Goal: Task Accomplishment & Management: Use online tool/utility

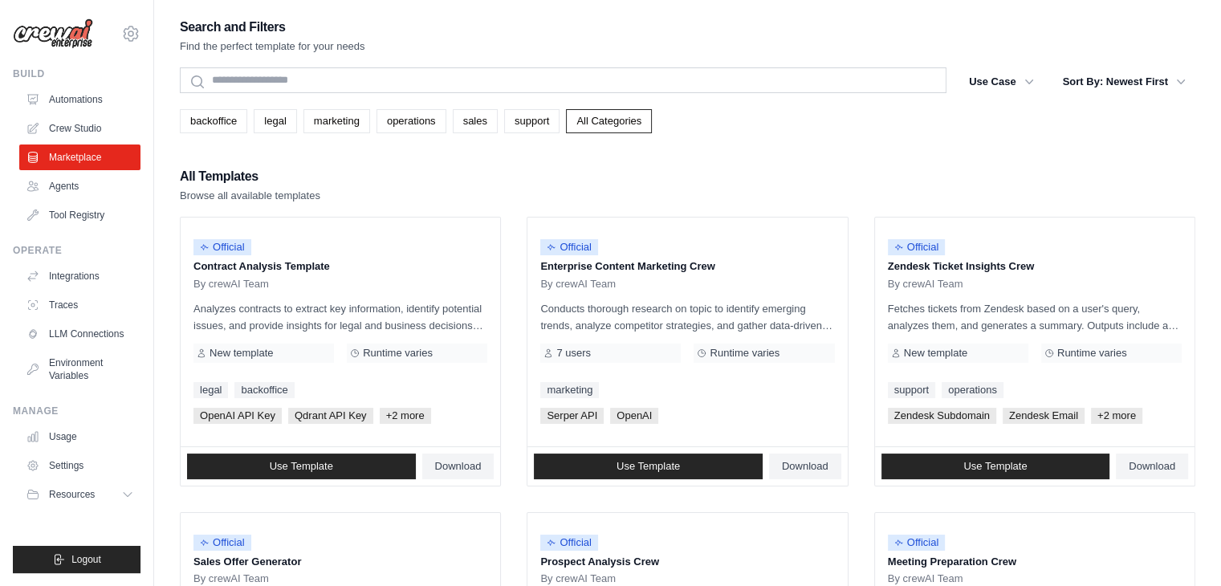
click at [1122, 192] on div "All Templates Browse all available templates" at bounding box center [687, 184] width 1015 height 39
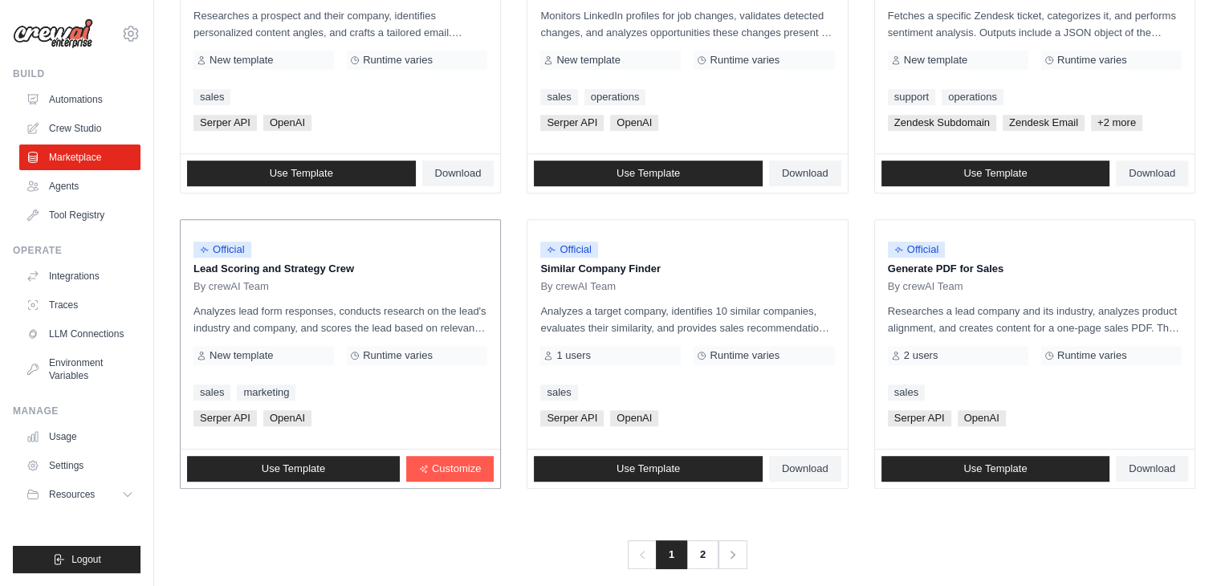
scroll to position [899, 0]
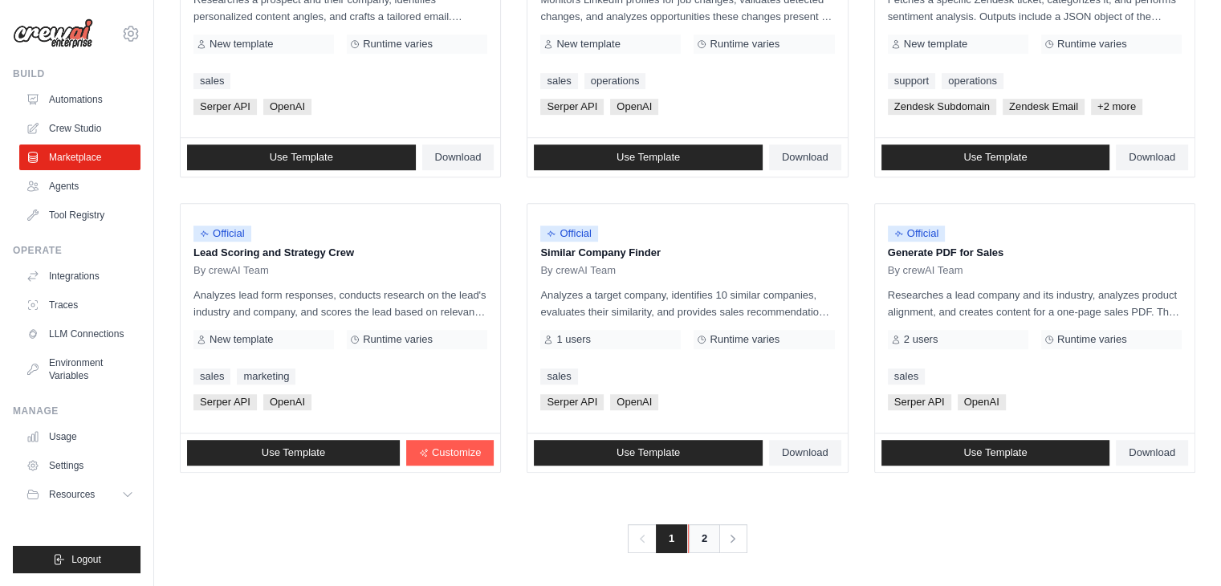
click at [709, 534] on link "2" at bounding box center [704, 538] width 32 height 29
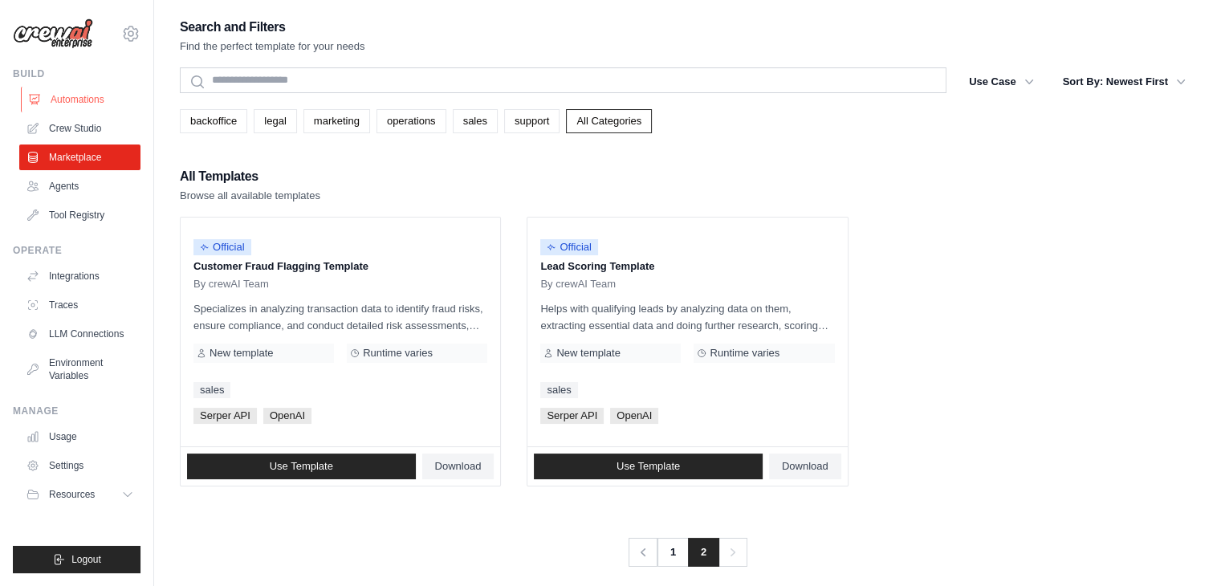
click at [80, 103] on link "Automations" at bounding box center [81, 100] width 121 height 26
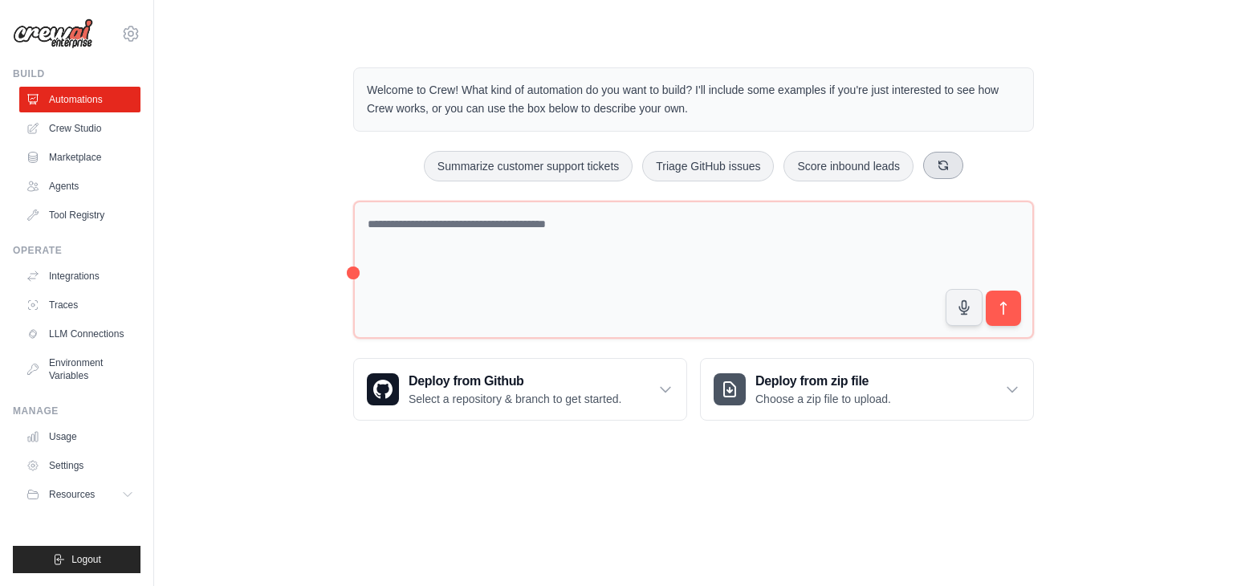
click at [943, 165] on icon at bounding box center [942, 165] width 13 height 13
click at [995, 153] on button at bounding box center [989, 165] width 40 height 27
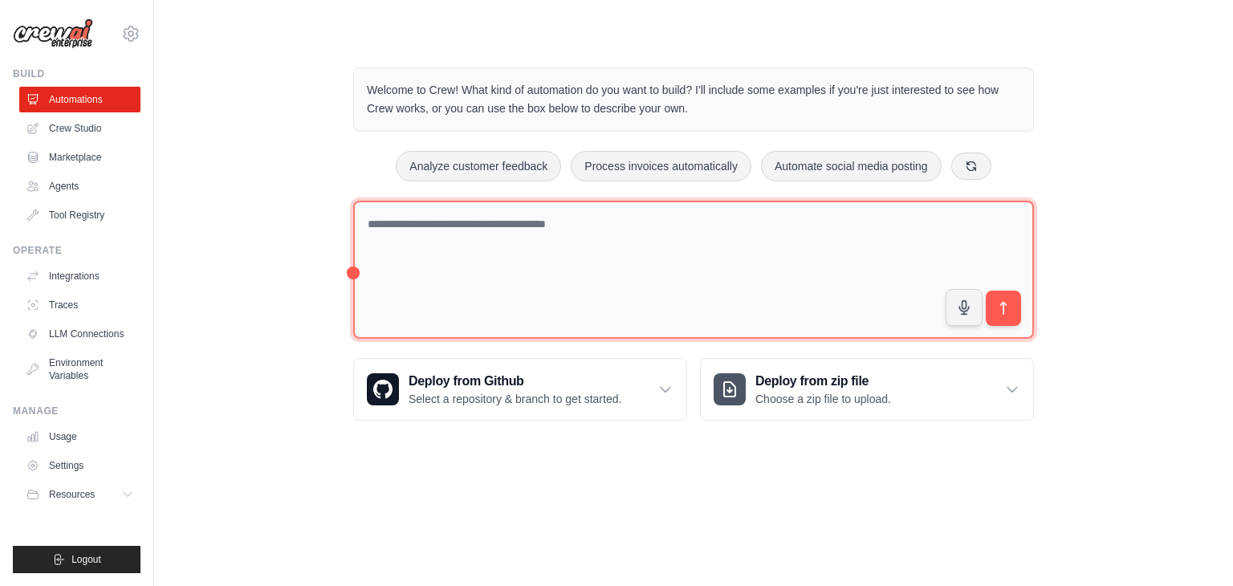
drag, startPoint x: 433, startPoint y: 250, endPoint x: 815, endPoint y: 209, distance: 384.2
click at [815, 209] on textarea at bounding box center [693, 270] width 680 height 139
drag, startPoint x: 440, startPoint y: 225, endPoint x: 610, endPoint y: 218, distance: 170.3
click at [610, 218] on textarea at bounding box center [693, 270] width 680 height 139
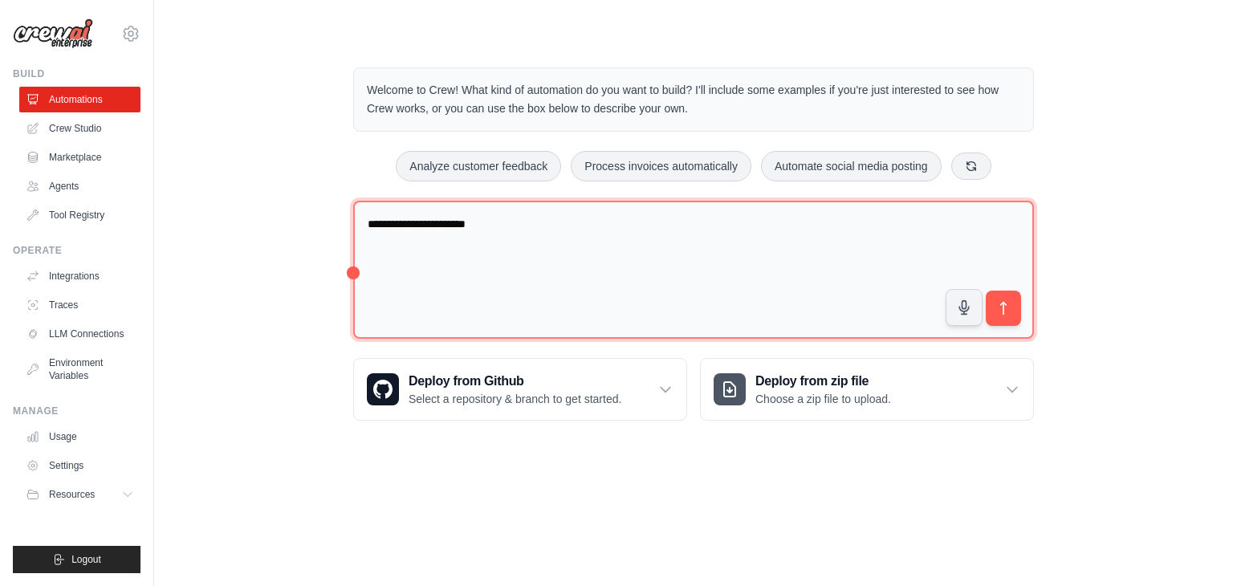
type textarea "**********"
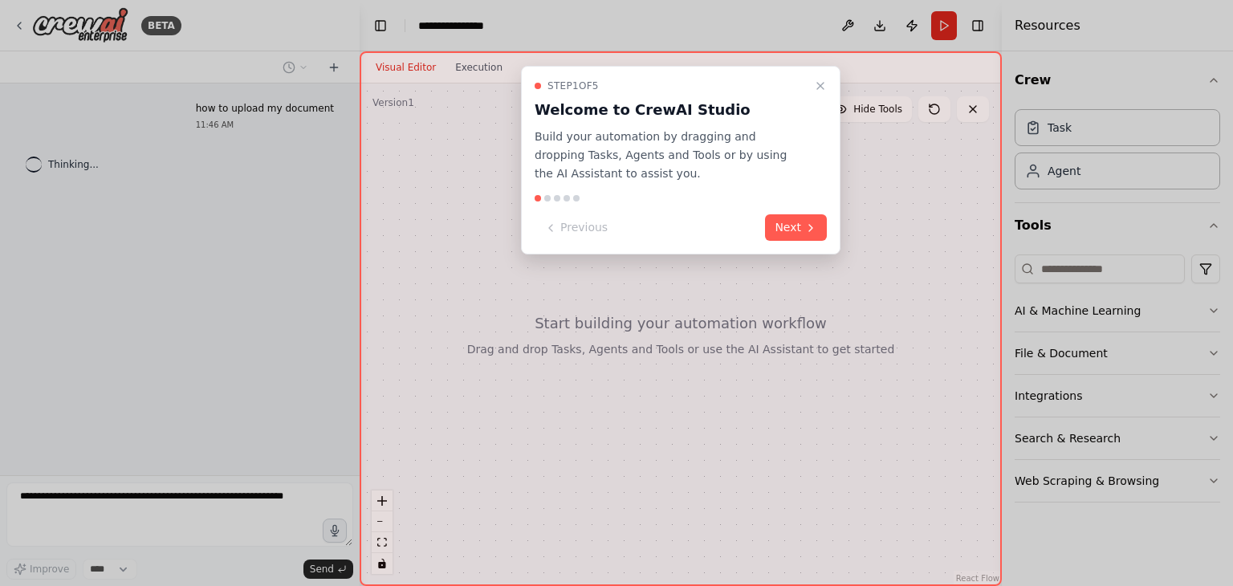
click at [815, 74] on div "Step 1 of 5 Welcome to CrewAI Studio Build your automation by dragging and drop…" at bounding box center [680, 160] width 319 height 189
click at [803, 227] on button "Next" at bounding box center [796, 227] width 62 height 26
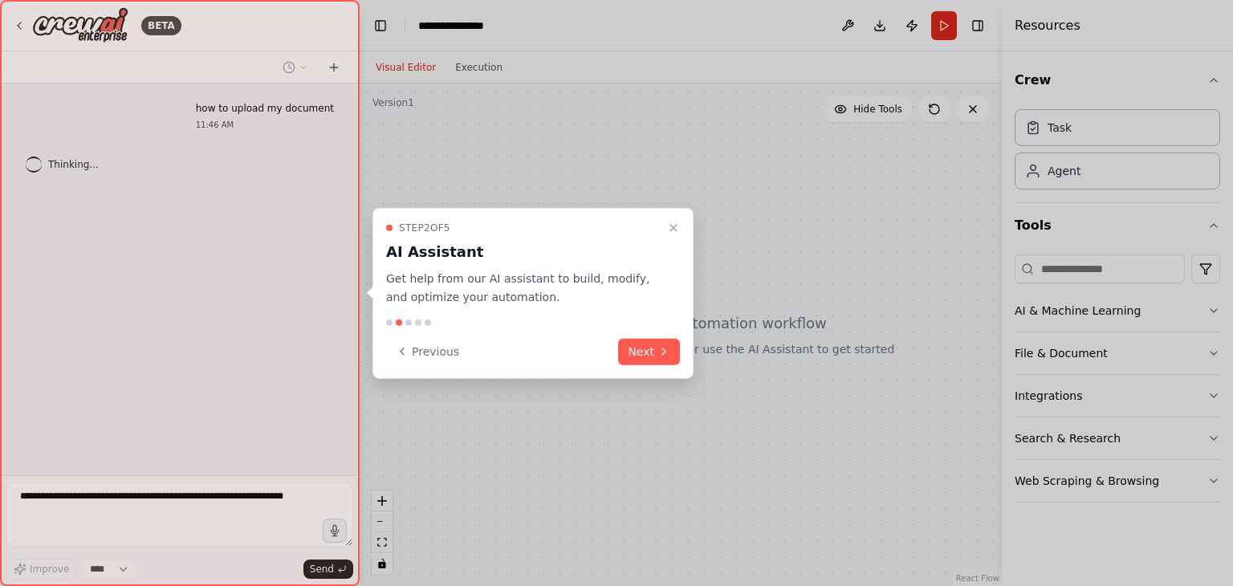
click at [803, 227] on div at bounding box center [616, 293] width 1233 height 586
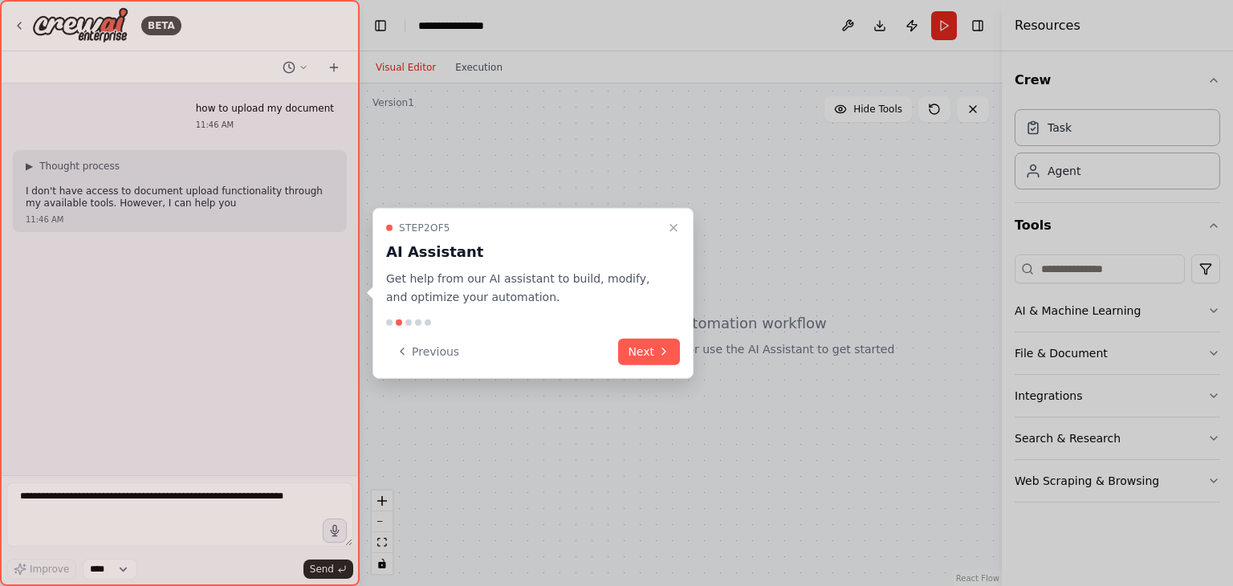
click at [648, 331] on div "Step 2 of 5 AI Assistant Get help from our AI assistant to build, modify, and o…" at bounding box center [532, 293] width 321 height 171
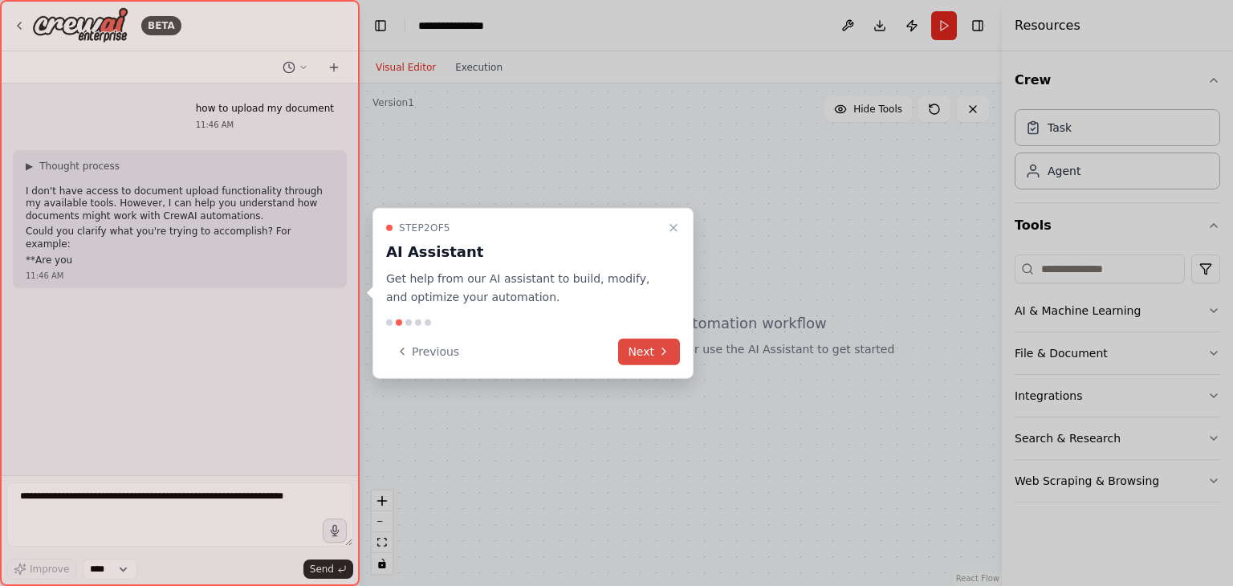
click at [649, 343] on button "Next" at bounding box center [649, 351] width 62 height 26
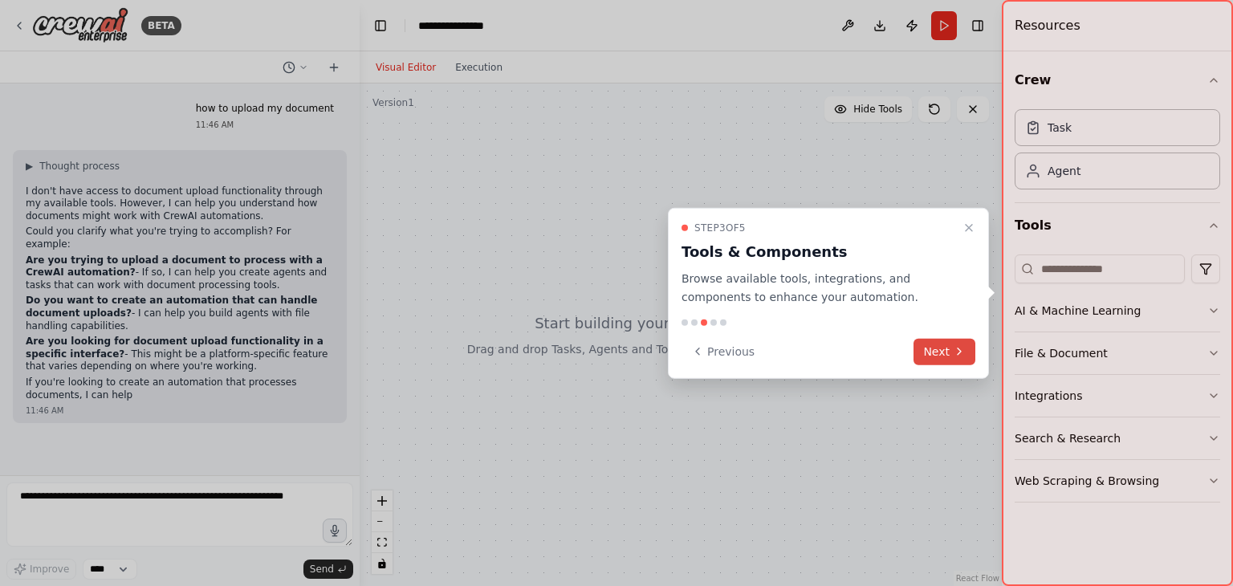
click at [937, 348] on button "Next" at bounding box center [944, 351] width 62 height 26
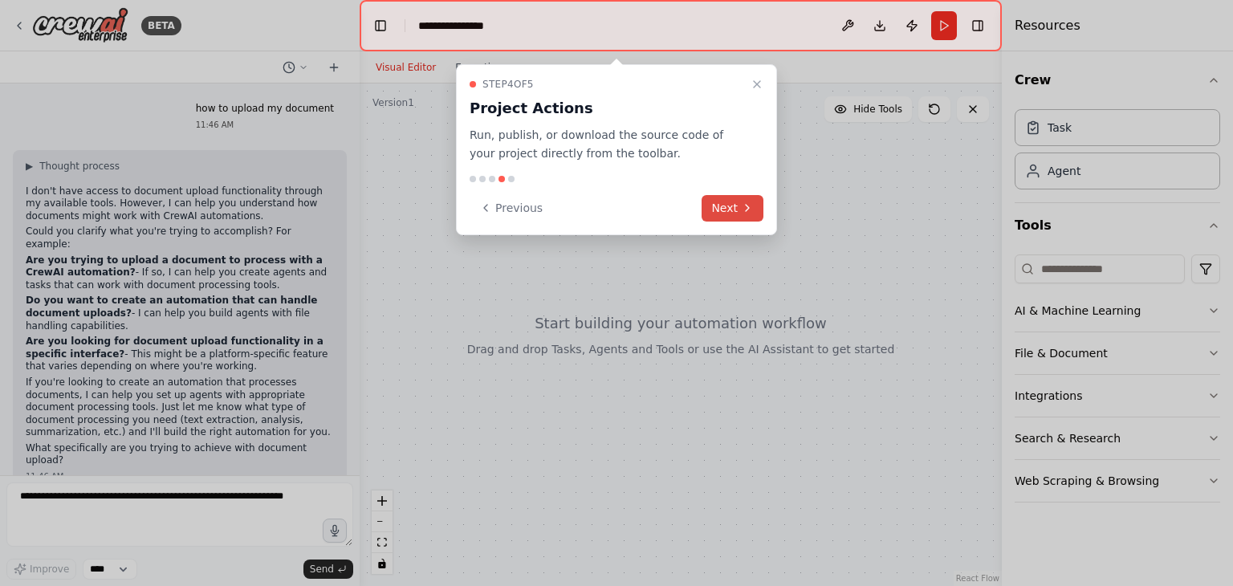
click at [725, 205] on button "Next" at bounding box center [732, 208] width 62 height 26
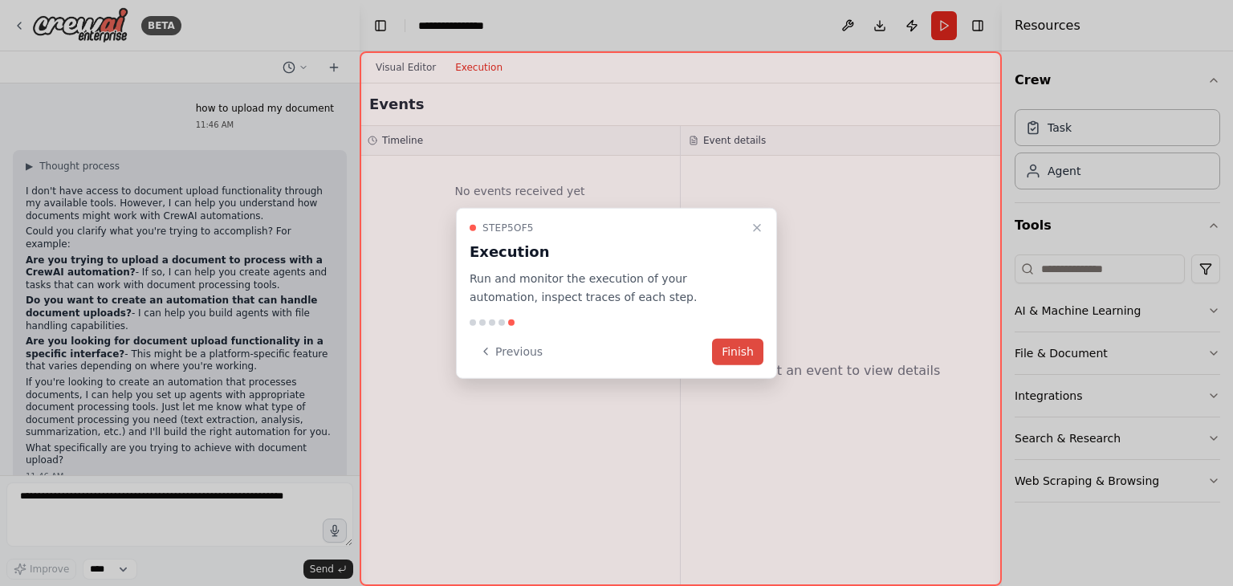
click at [738, 348] on button "Finish" at bounding box center [737, 351] width 51 height 26
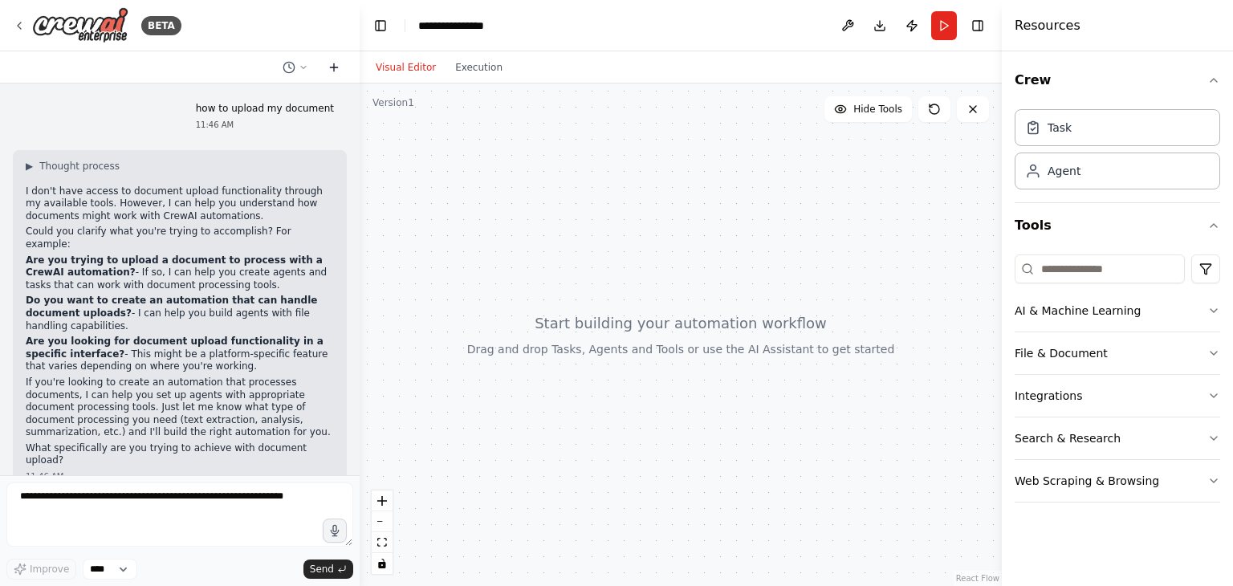
click at [332, 70] on icon at bounding box center [333, 67] width 13 height 13
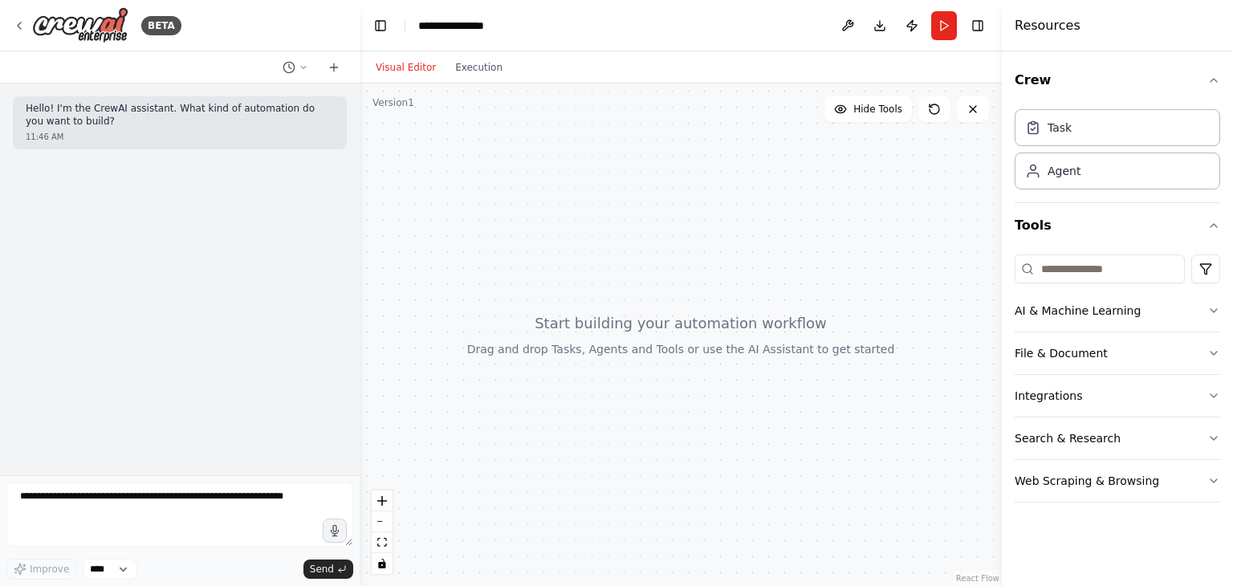
click at [408, 65] on button "Visual Editor" at bounding box center [405, 67] width 79 height 19
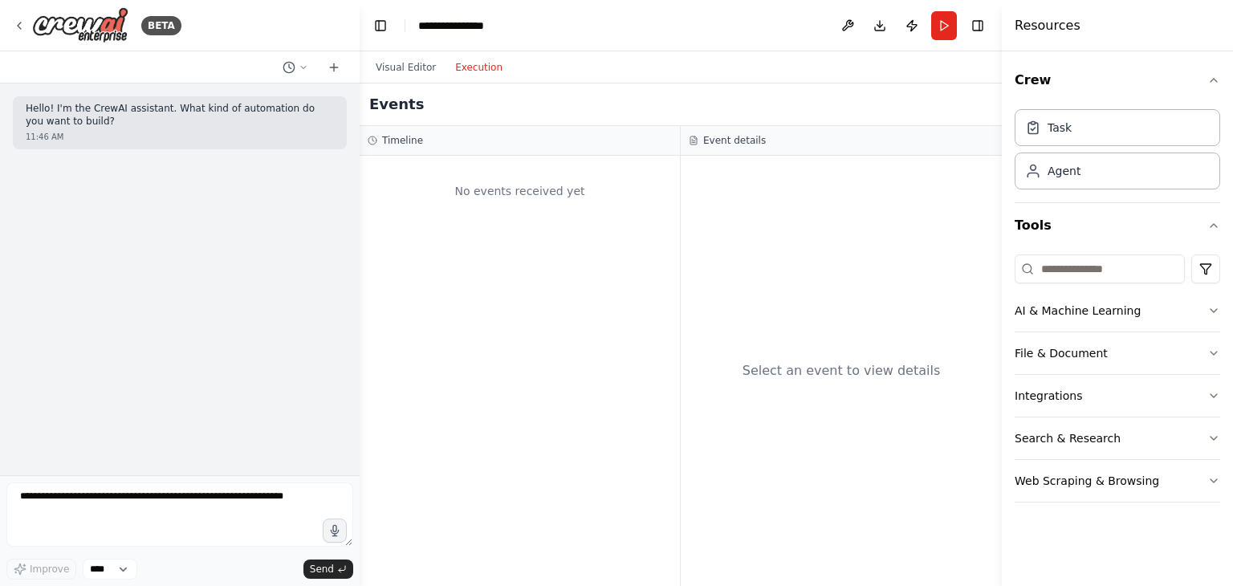
click at [453, 68] on button "Execution" at bounding box center [478, 67] width 67 height 19
click at [840, 31] on button at bounding box center [848, 25] width 26 height 29
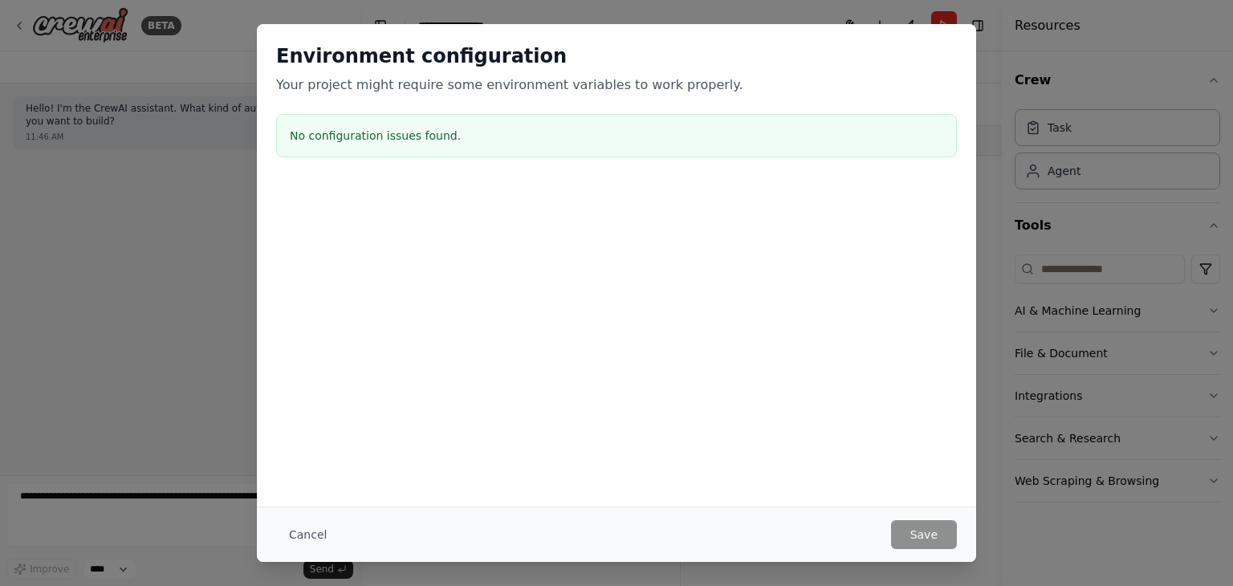
click at [459, 156] on div "Environment configuration Your project might require some environment variables…" at bounding box center [616, 103] width 719 height 159
click at [1040, 93] on div "Environment configuration Your project might require some environment variables…" at bounding box center [616, 293] width 1233 height 586
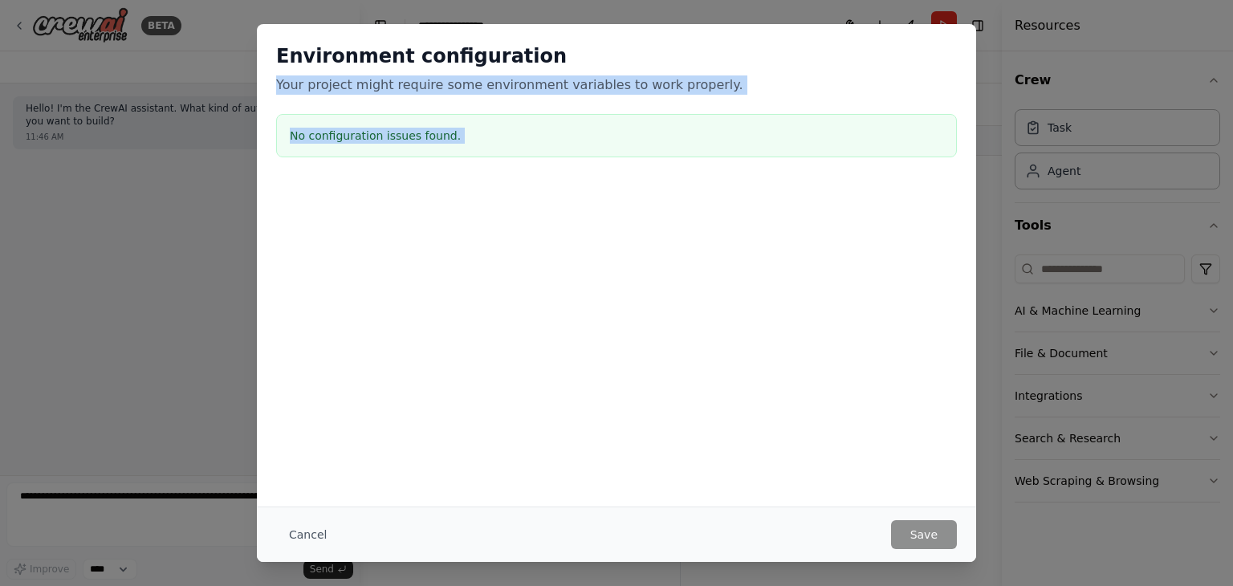
drag, startPoint x: 1010, startPoint y: 55, endPoint x: 995, endPoint y: 514, distance: 459.3
click at [1017, 389] on div "Environment configuration Your project might require some environment variables…" at bounding box center [616, 293] width 1233 height 586
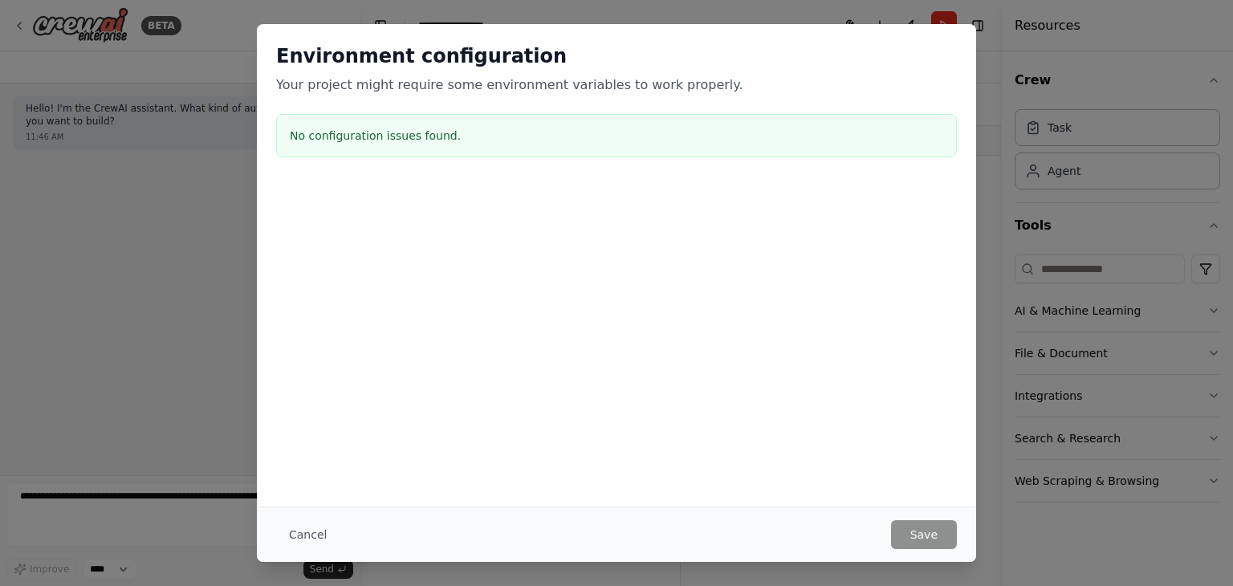
click at [983, 520] on div "Environment configuration Your project might require some environment variables…" at bounding box center [616, 293] width 1233 height 586
click at [1007, 39] on div "Environment configuration Your project might require some environment variables…" at bounding box center [616, 293] width 1233 height 586
click at [321, 537] on button "Cancel" at bounding box center [307, 534] width 63 height 29
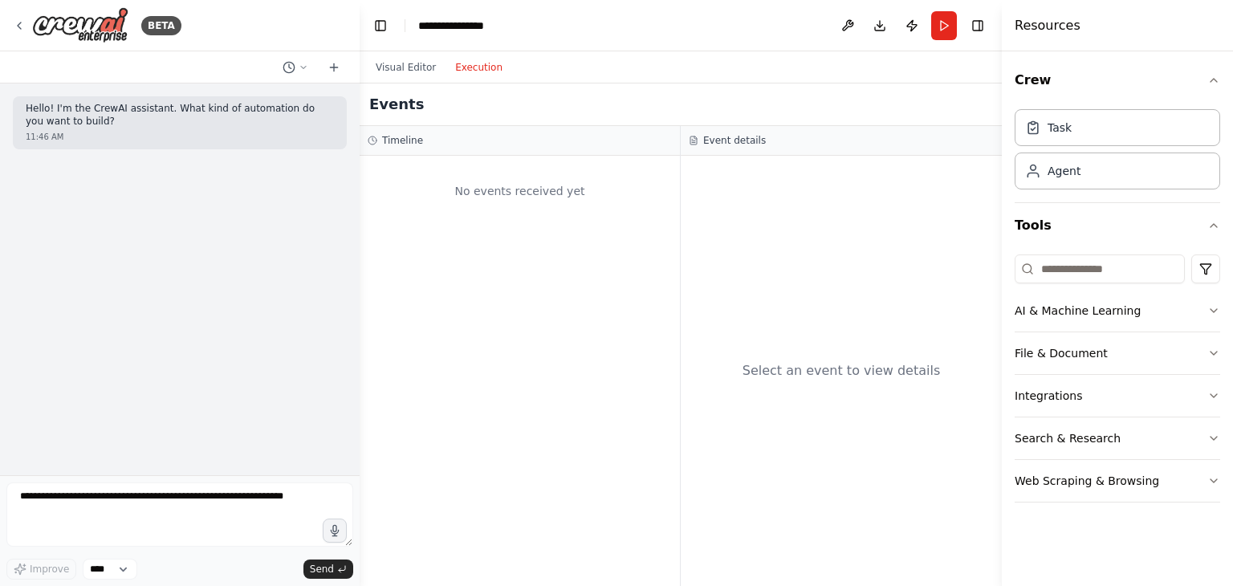
click at [1107, 26] on div "Resources" at bounding box center [1116, 25] width 231 height 51
click at [1087, 140] on div "Task" at bounding box center [1116, 126] width 205 height 37
click at [1092, 181] on div "Agent" at bounding box center [1116, 170] width 205 height 37
click at [1201, 266] on html "**********" at bounding box center [616, 293] width 1233 height 586
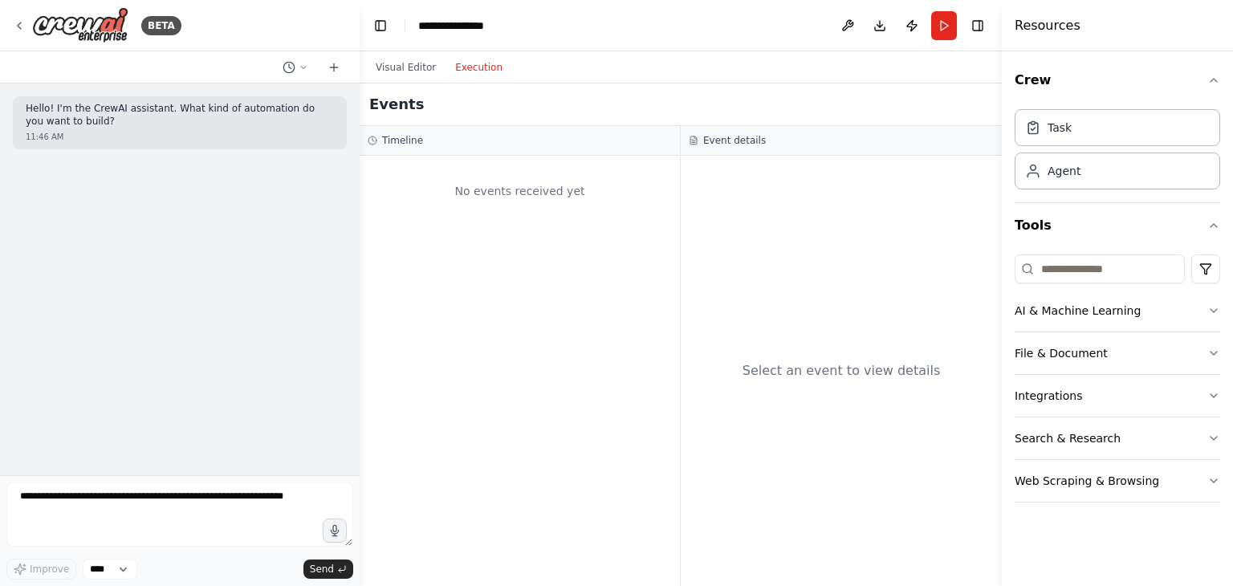
click at [1050, 191] on div "Task Agent" at bounding box center [1116, 153] width 205 height 100
click at [1038, 227] on button "Tools" at bounding box center [1116, 225] width 205 height 45
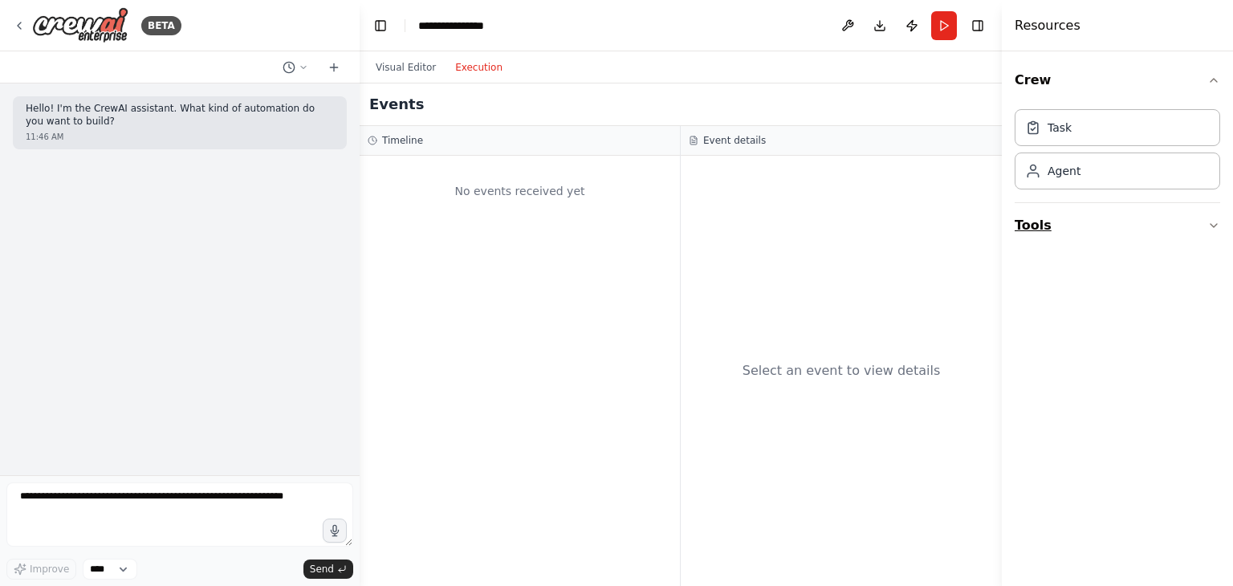
click at [1038, 227] on button "Tools" at bounding box center [1116, 225] width 205 height 45
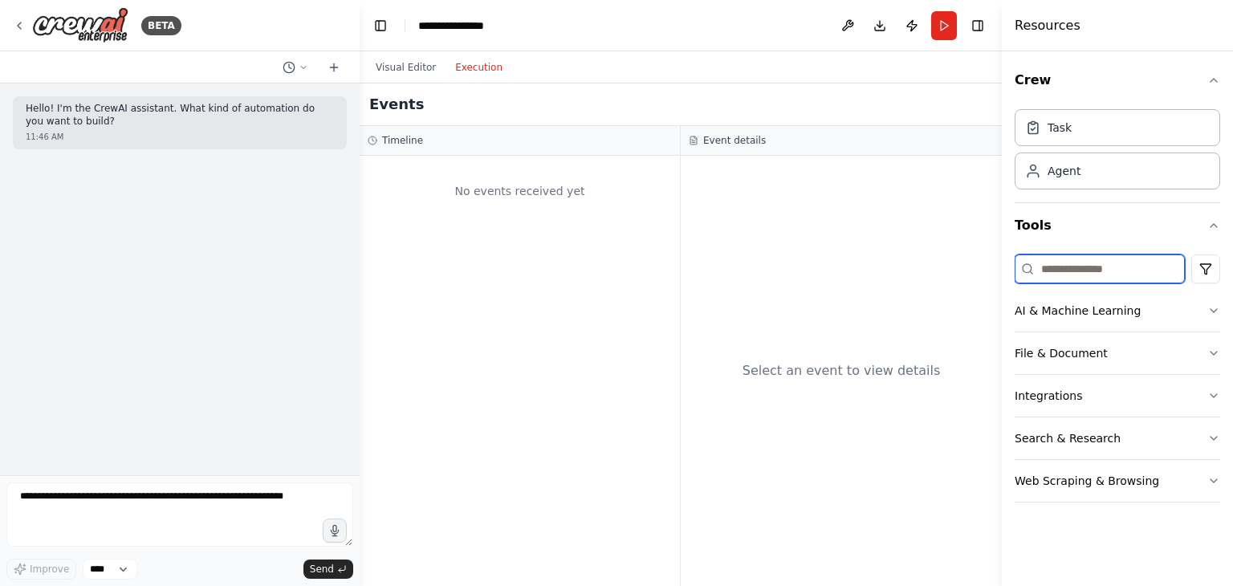
click at [1048, 267] on input at bounding box center [1099, 268] width 170 height 29
click at [1066, 342] on button "File & Document" at bounding box center [1116, 353] width 205 height 42
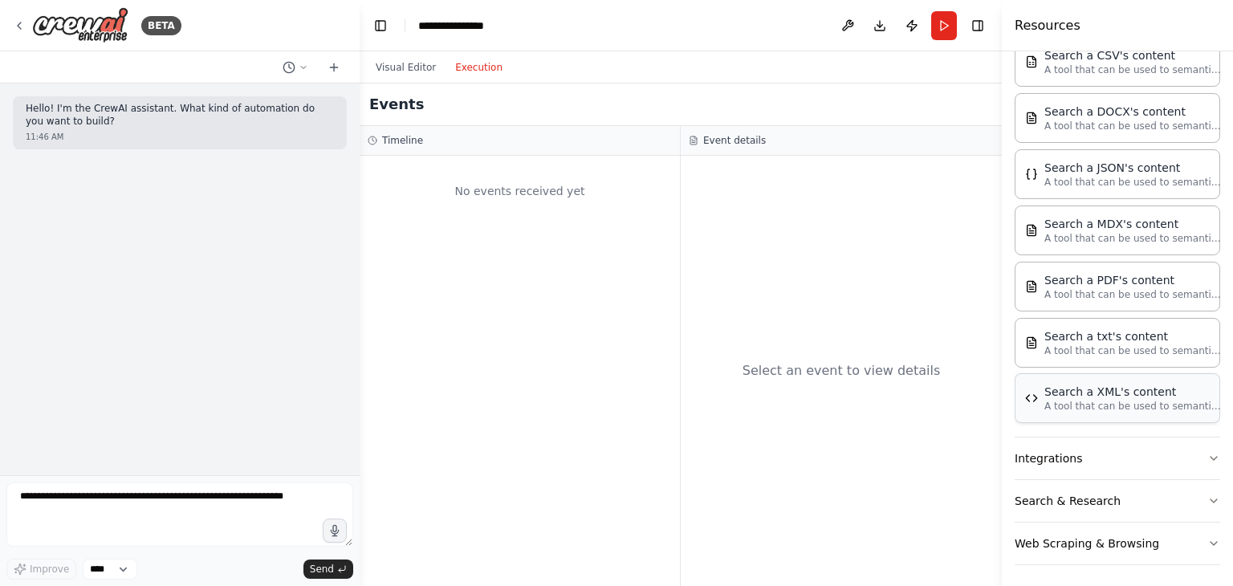
scroll to position [344, 0]
click at [1099, 300] on div "Search a PDF's content A tool that can be used to semantic search a query from …" at bounding box center [1116, 285] width 205 height 50
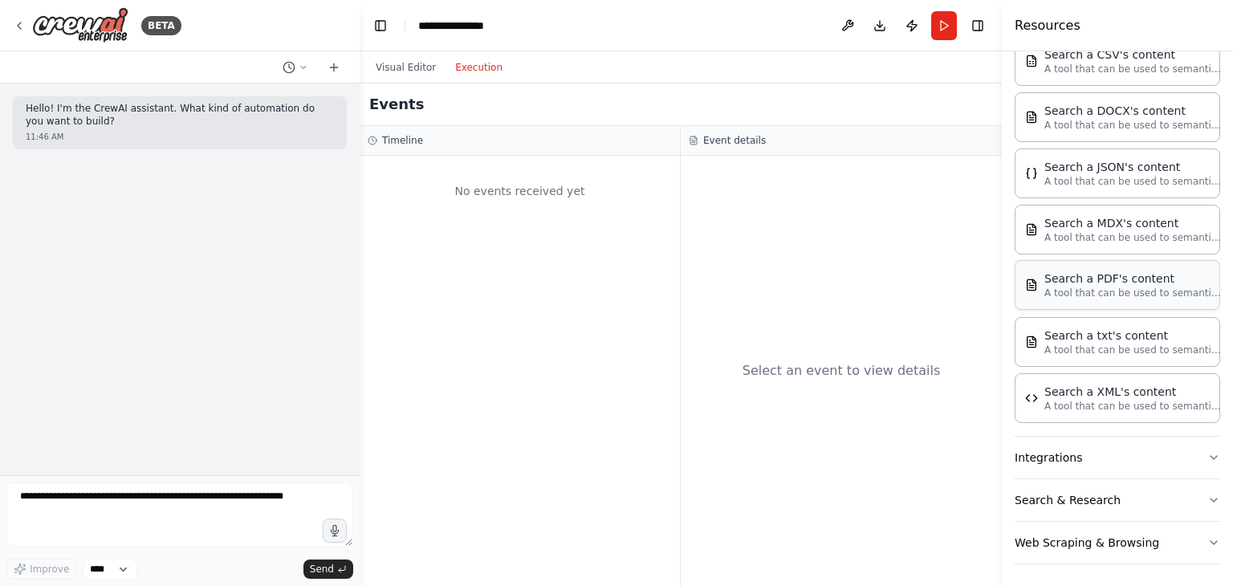
click at [1099, 300] on div "Search a PDF's content A tool that can be used to semantic search a query from …" at bounding box center [1116, 285] width 205 height 50
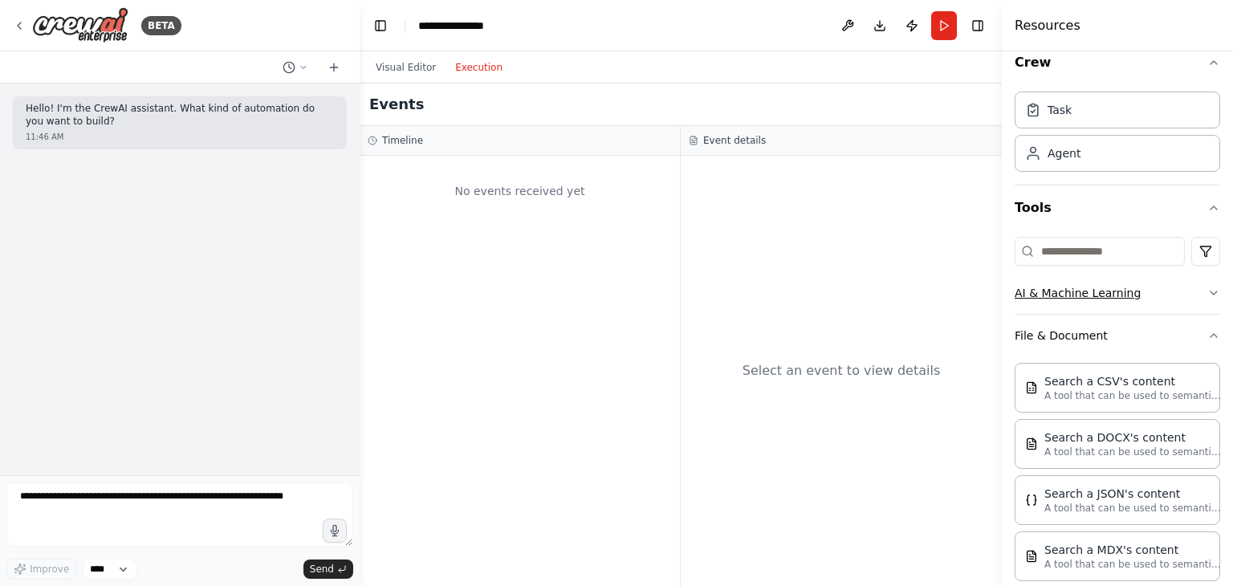
scroll to position [0, 0]
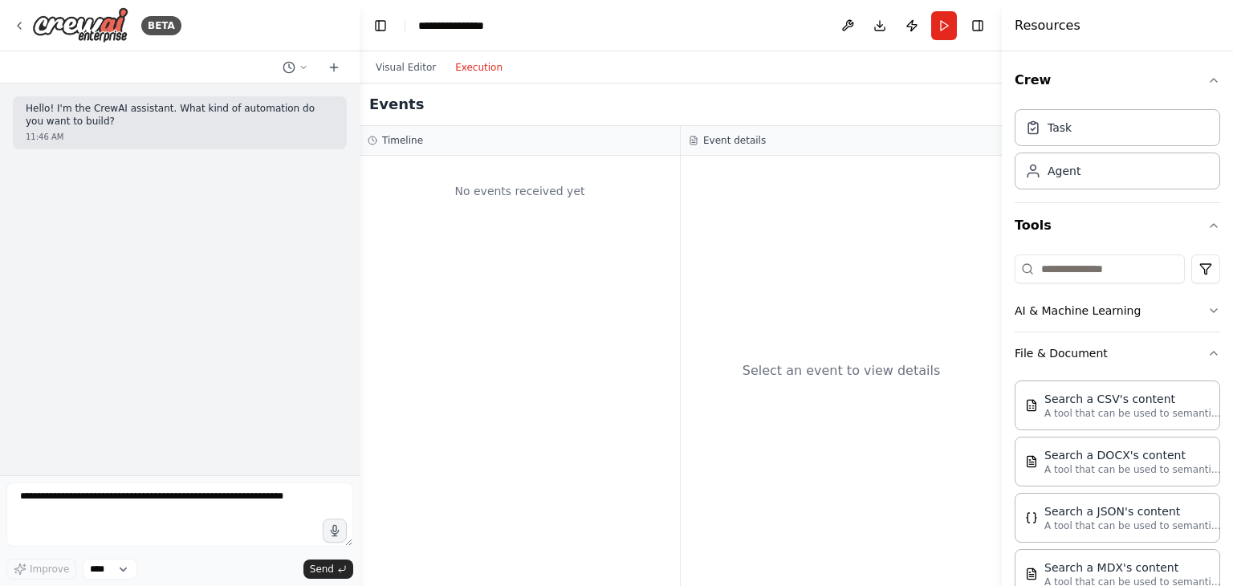
click at [473, 36] on header "**********" at bounding box center [681, 25] width 642 height 51
click at [488, 19] on div "**********" at bounding box center [458, 26] width 80 height 16
click at [923, 21] on button "Publish" at bounding box center [912, 25] width 26 height 29
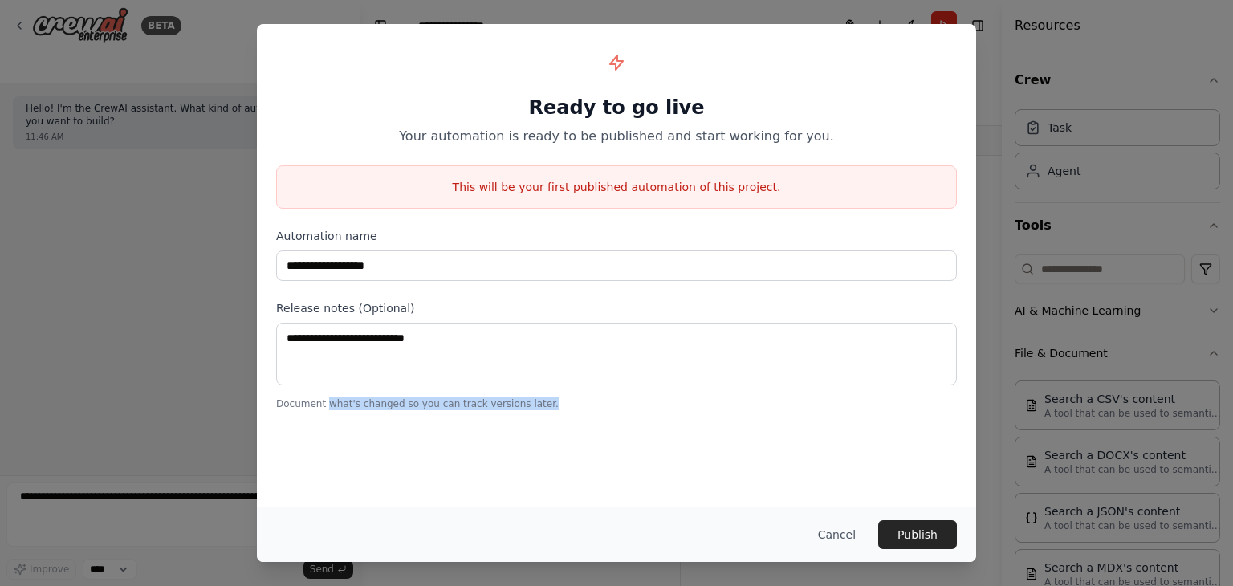
drag, startPoint x: 333, startPoint y: 401, endPoint x: 591, endPoint y: 400, distance: 257.6
click at [583, 400] on p "Document what's changed so you can track versions later." at bounding box center [616, 403] width 680 height 13
click at [658, 397] on p "Document what's changed so you can track versions later." at bounding box center [616, 403] width 680 height 13
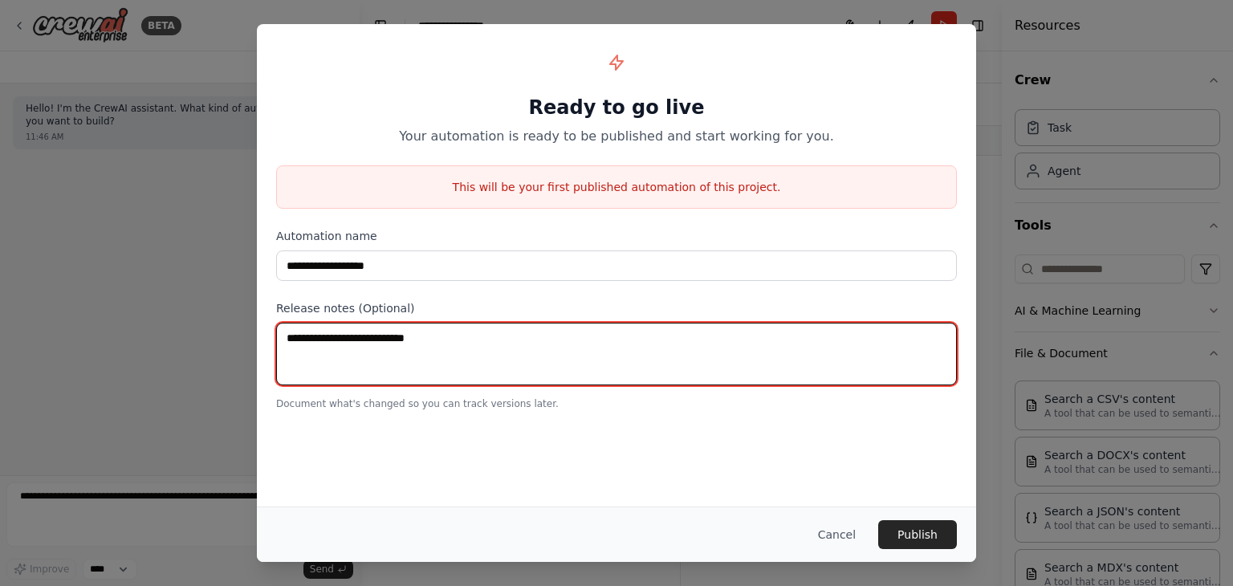
drag, startPoint x: 396, startPoint y: 355, endPoint x: 465, endPoint y: 355, distance: 69.0
click at [465, 355] on textarea at bounding box center [616, 354] width 680 height 63
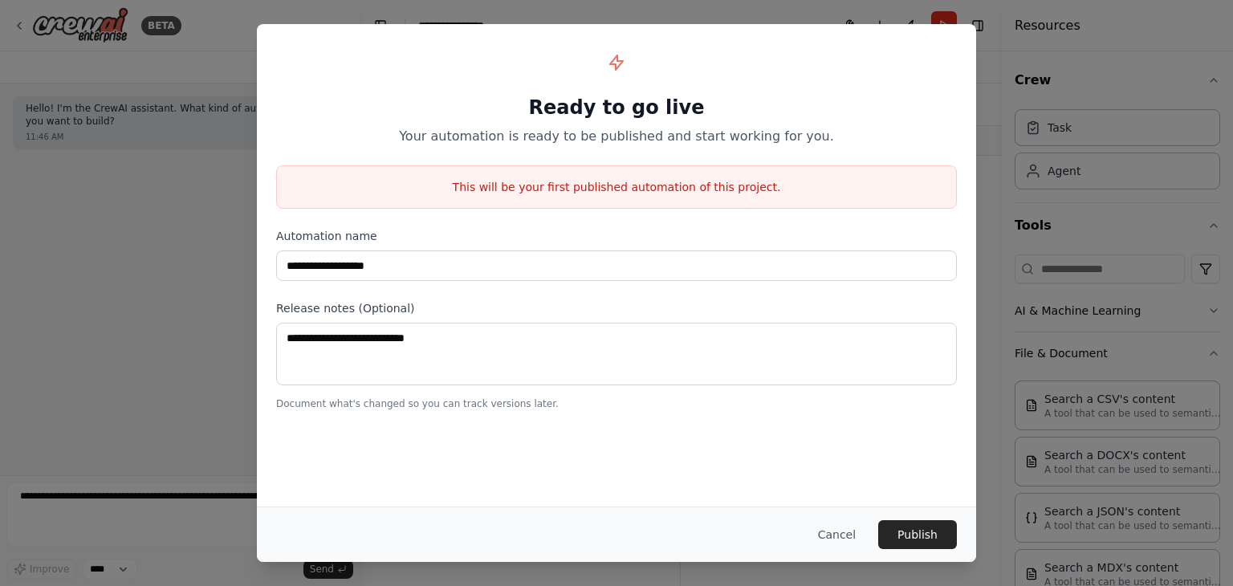
click at [1048, 166] on div "**********" at bounding box center [616, 293] width 1233 height 586
click at [844, 534] on button "Cancel" at bounding box center [836, 534] width 63 height 29
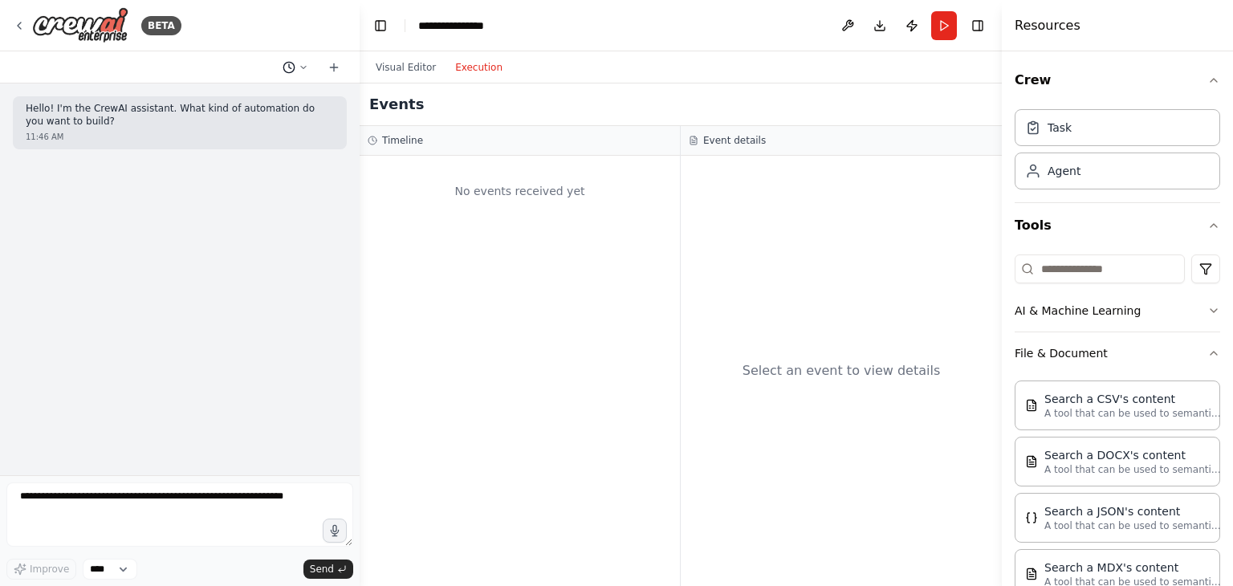
click at [303, 71] on icon at bounding box center [304, 68] width 10 height 10
click at [185, 129] on span "how to upload my document" at bounding box center [226, 126] width 104 height 13
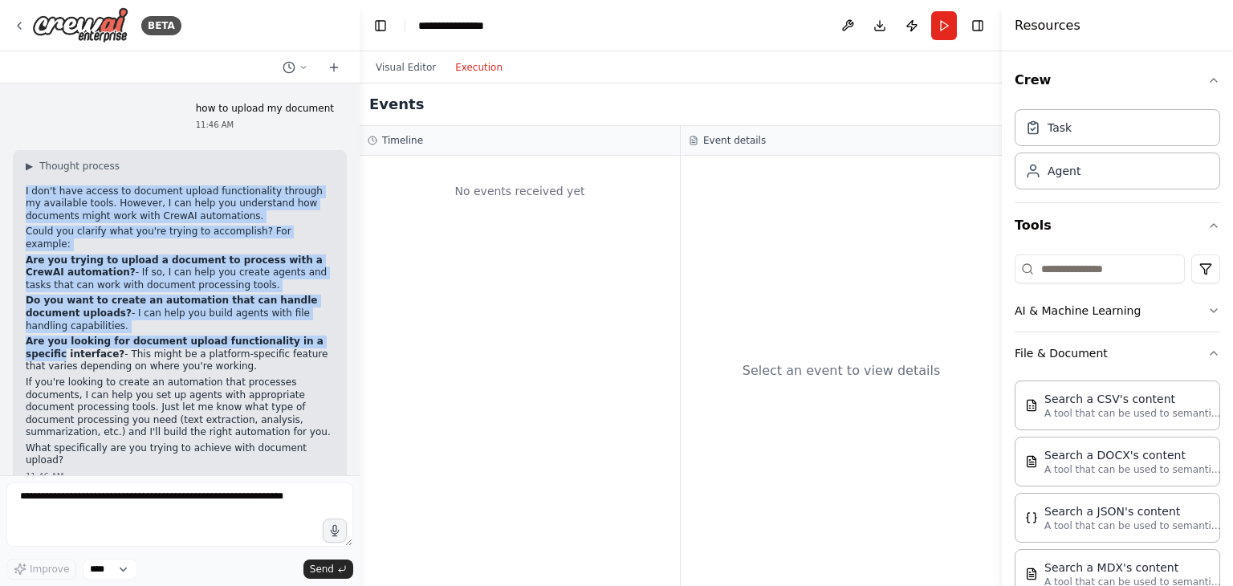
drag, startPoint x: 39, startPoint y: 187, endPoint x: 315, endPoint y: 322, distance: 307.2
click at [315, 322] on div "▶ Thought process I don't have access to document upload functionality through …" at bounding box center [180, 313] width 308 height 307
click at [0, 288] on button "Toggle Sidebar" at bounding box center [0, 293] width 13 height 586
click at [83, 263] on p "Are you trying to upload a document to process with a CrewAI automation? - If s…" at bounding box center [180, 273] width 308 height 38
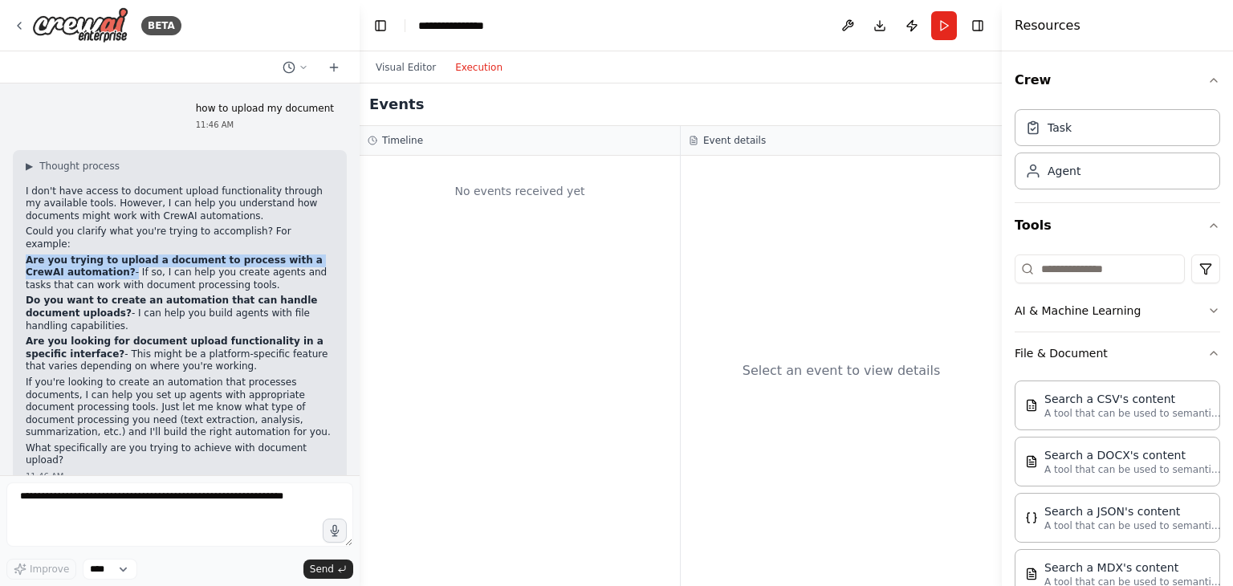
drag, startPoint x: 83, startPoint y: 257, endPoint x: 19, endPoint y: 242, distance: 65.8
click at [19, 242] on div "▶ Thought process I don't have access to document upload functionality through …" at bounding box center [180, 319] width 334 height 339
copy p "Are you trying to upload a document to process with a CrewAI automation?"
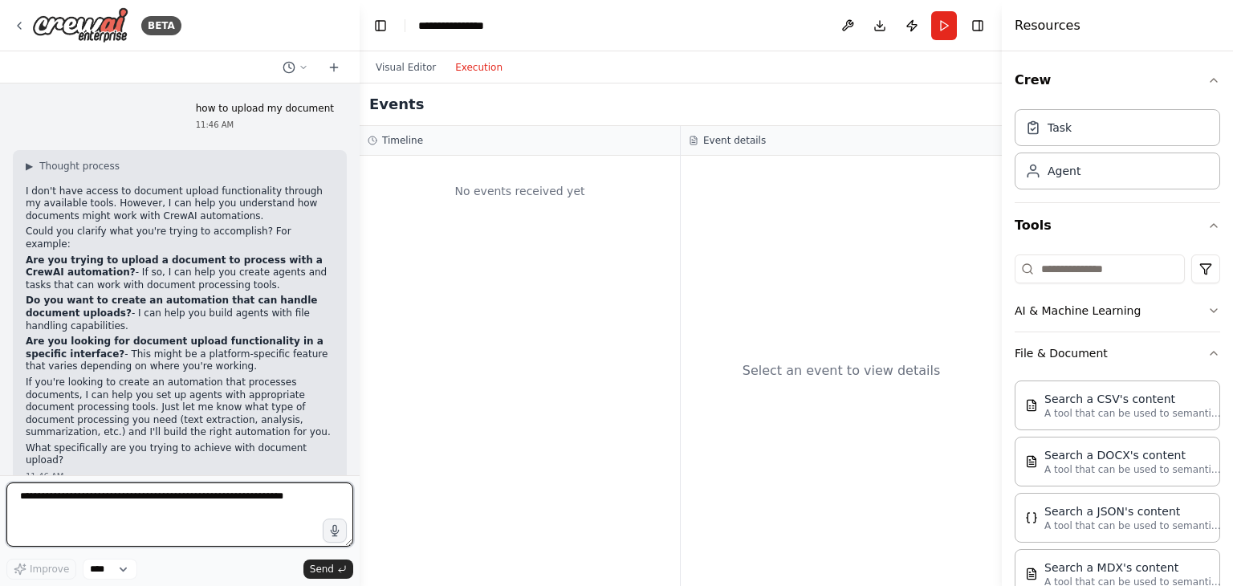
click at [107, 502] on textarea at bounding box center [179, 514] width 347 height 64
paste textarea "**********"
drag, startPoint x: 53, startPoint y: 495, endPoint x: 6, endPoint y: 495, distance: 47.3
click at [6, 495] on div "**********" at bounding box center [180, 293] width 360 height 586
type textarea "**********"
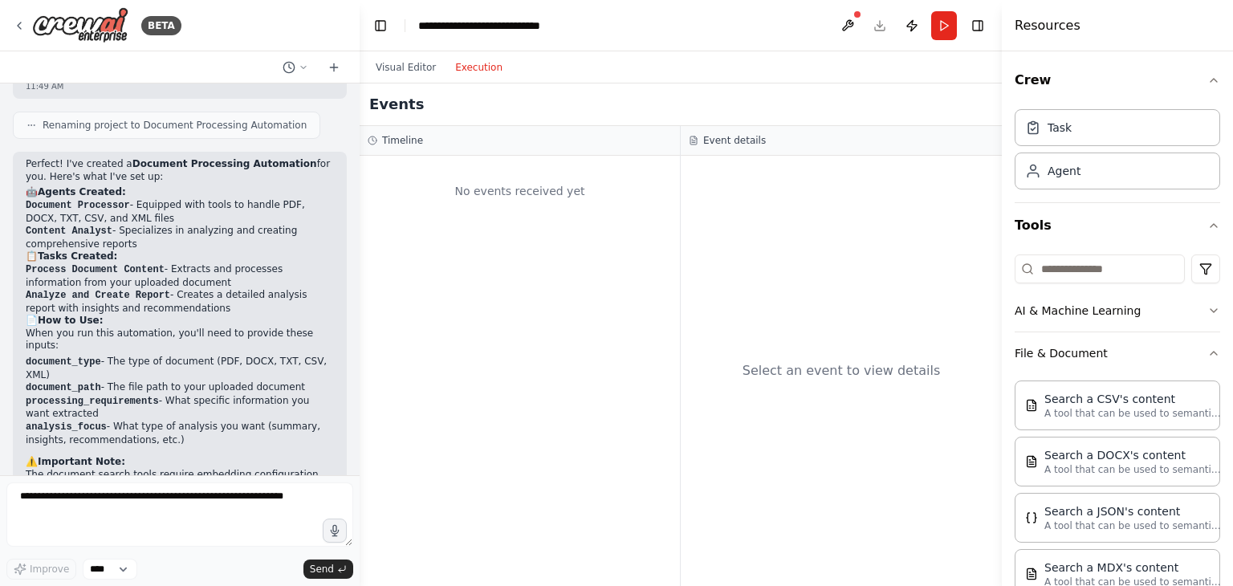
scroll to position [1290, 0]
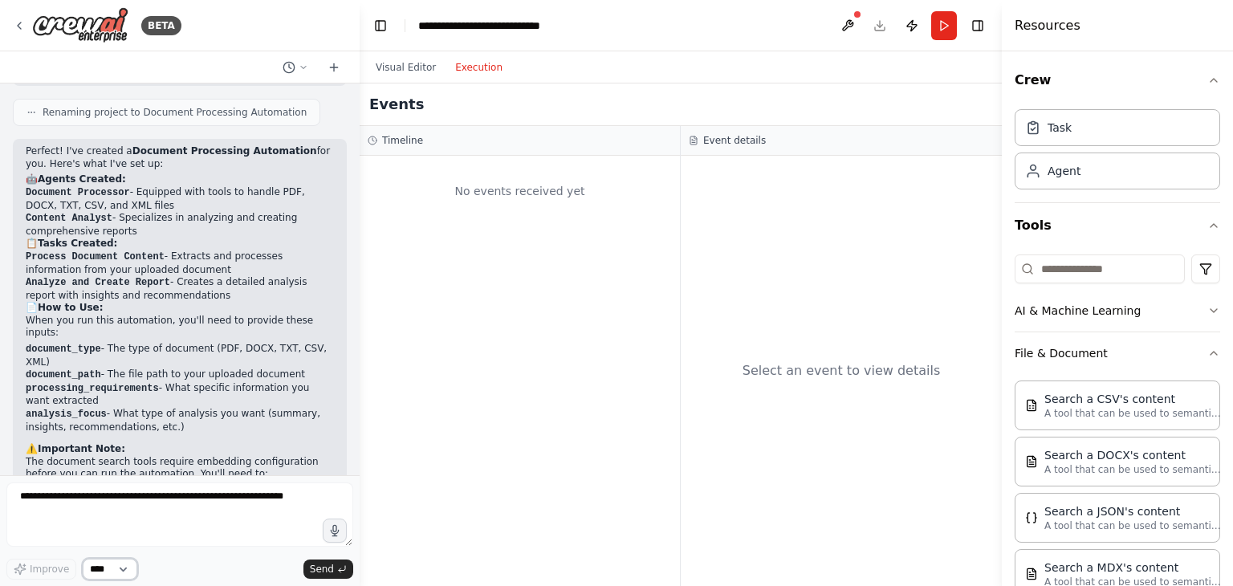
click at [104, 569] on select "****" at bounding box center [110, 569] width 55 height 21
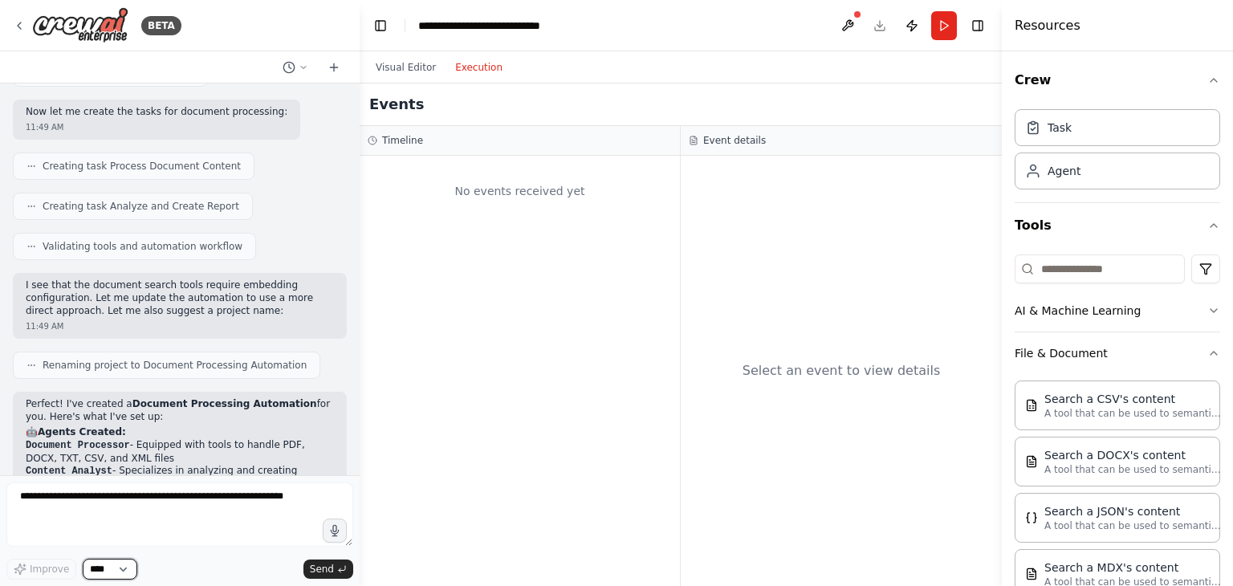
scroll to position [888, 0]
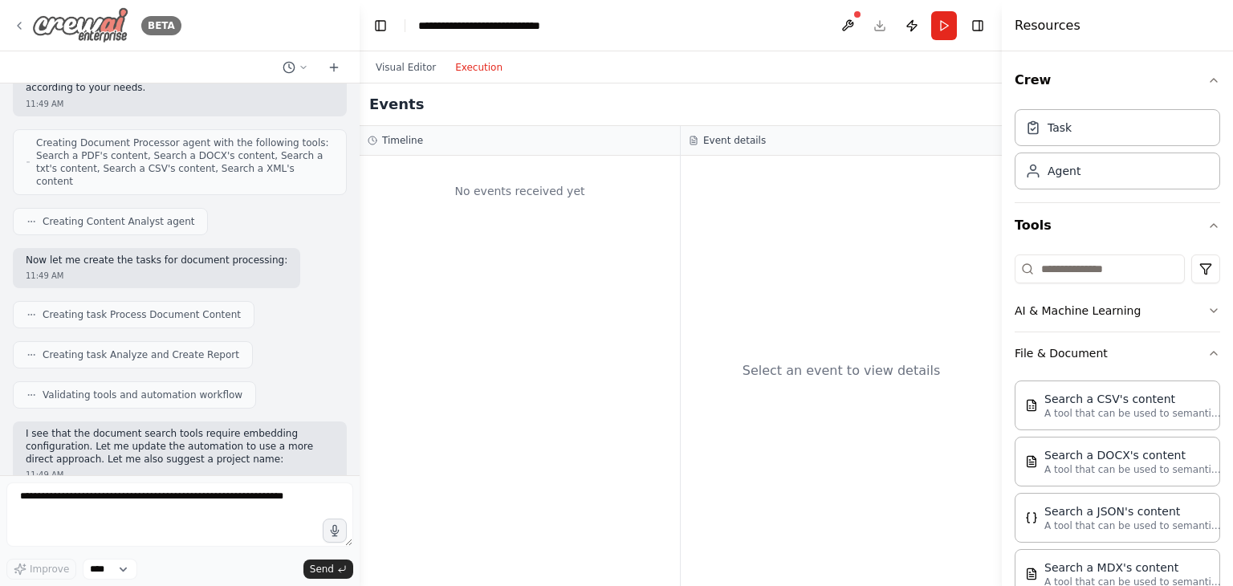
click at [25, 27] on icon at bounding box center [19, 25] width 13 height 13
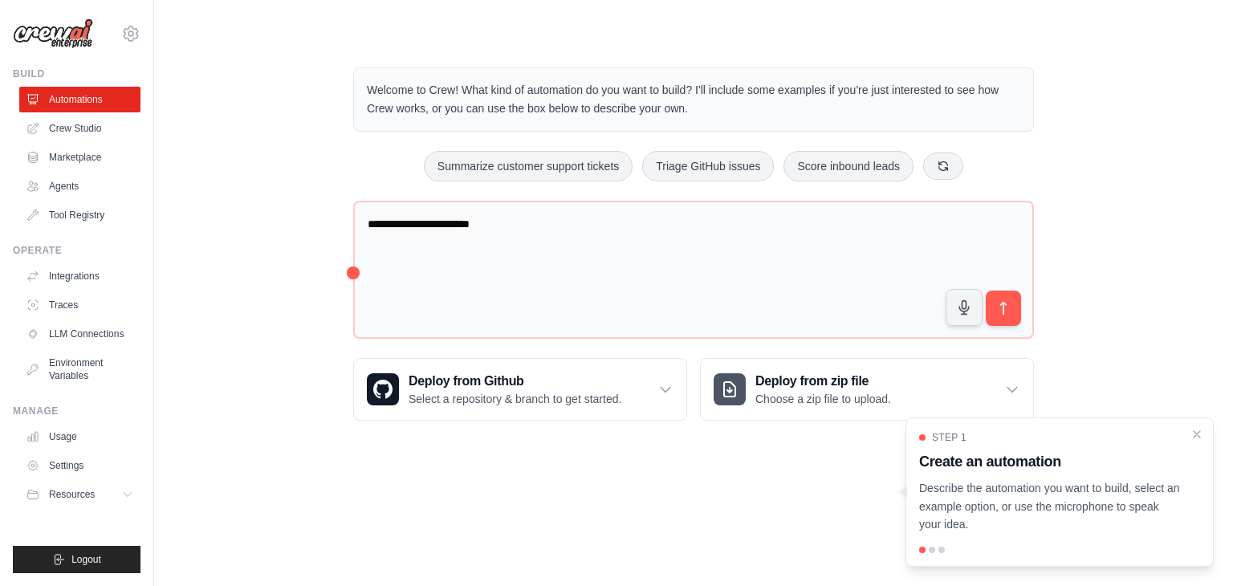
click at [828, 524] on body "toonwork687@gmail.com Settings Build Automations Crew Studio" at bounding box center [616, 293] width 1233 height 586
